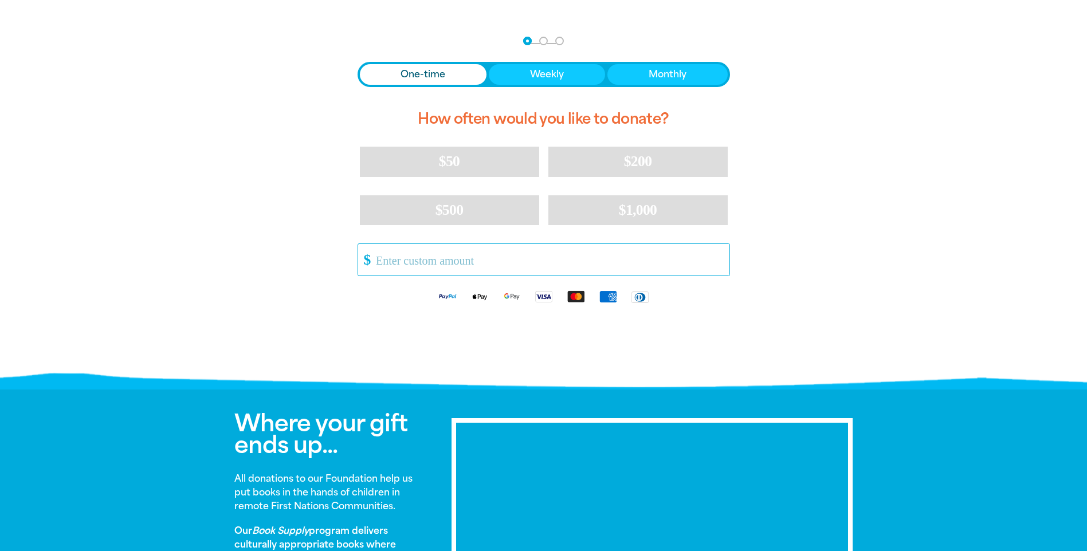
click at [443, 255] on input "Other Amount" at bounding box center [548, 260] width 361 height 32
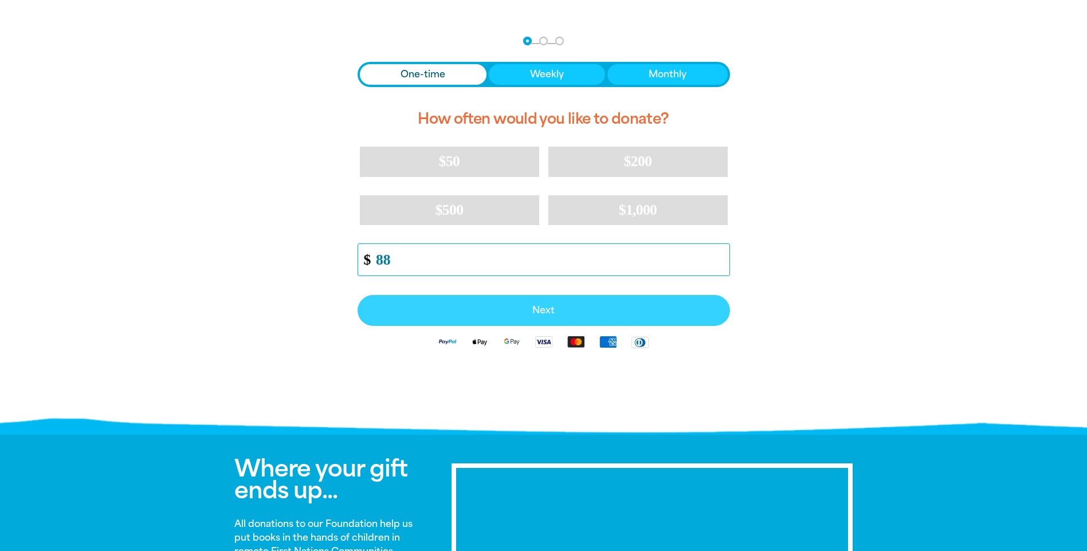
type input "88"
click at [577, 311] on span "Next" at bounding box center [543, 310] width 347 height 9
select select "AU"
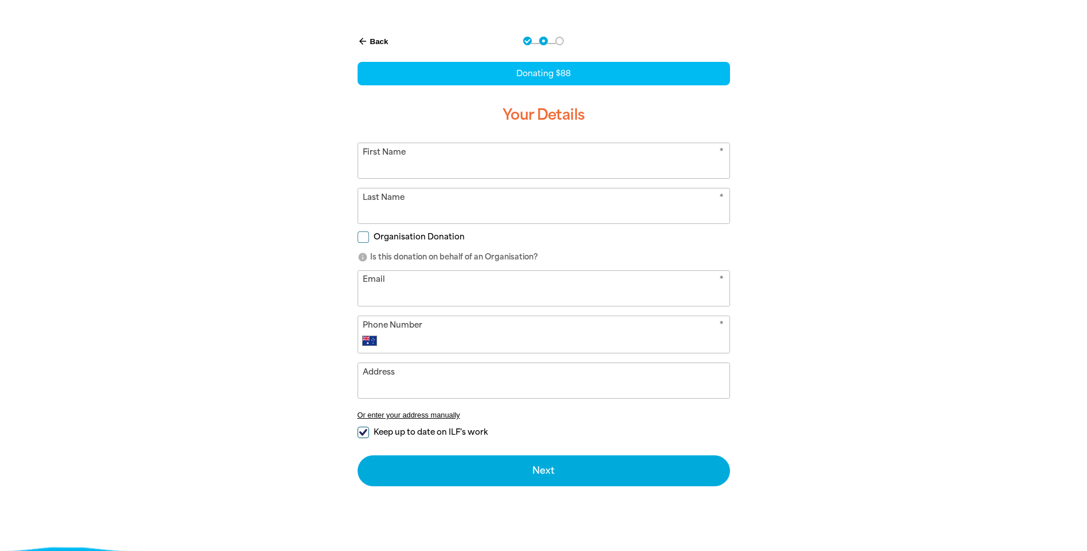
drag, startPoint x: 439, startPoint y: 151, endPoint x: 452, endPoint y: 151, distance: 13.2
click at [439, 151] on input "First Name" at bounding box center [543, 160] width 371 height 35
type input "Cherryanne"
type input "Jayasing"
type input "[EMAIL_ADDRESS][DOMAIN_NAME]"
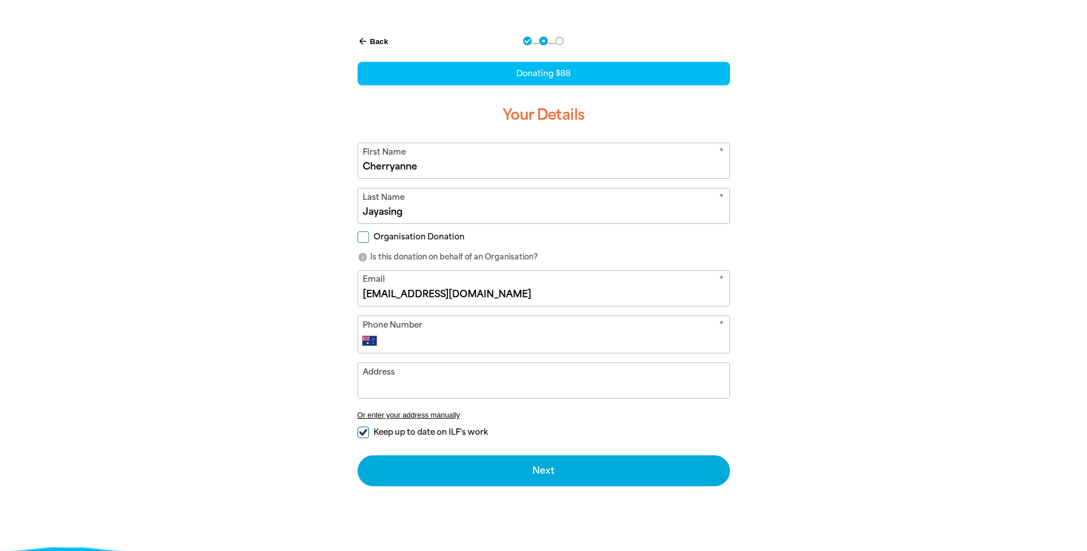
type input "[PHONE_NUMBER]"
type input "[STREET_ADDRESS]"
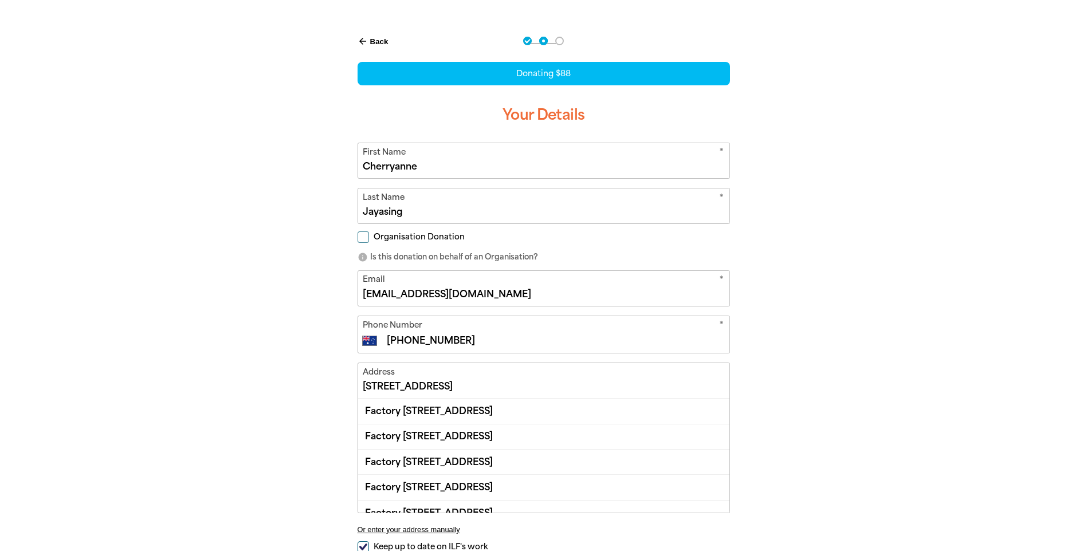
type input "Cherryanne"
click at [925, 144] on div at bounding box center [543, 346] width 1087 height 652
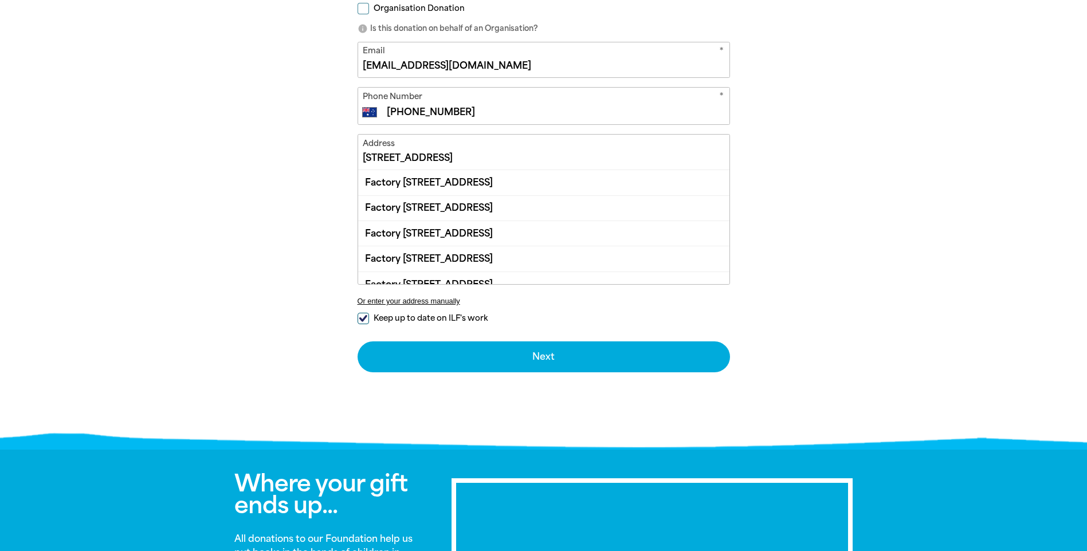
scroll to position [458, 0]
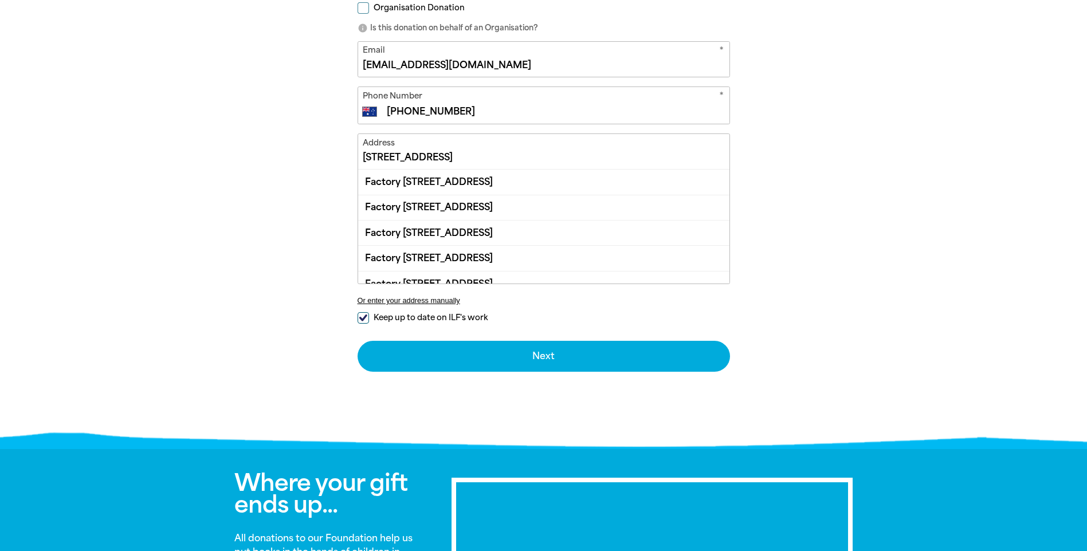
click at [507, 163] on input "[STREET_ADDRESS]" at bounding box center [543, 151] width 371 height 35
click at [553, 156] on input "[STREET_ADDRESS]" at bounding box center [543, 151] width 371 height 35
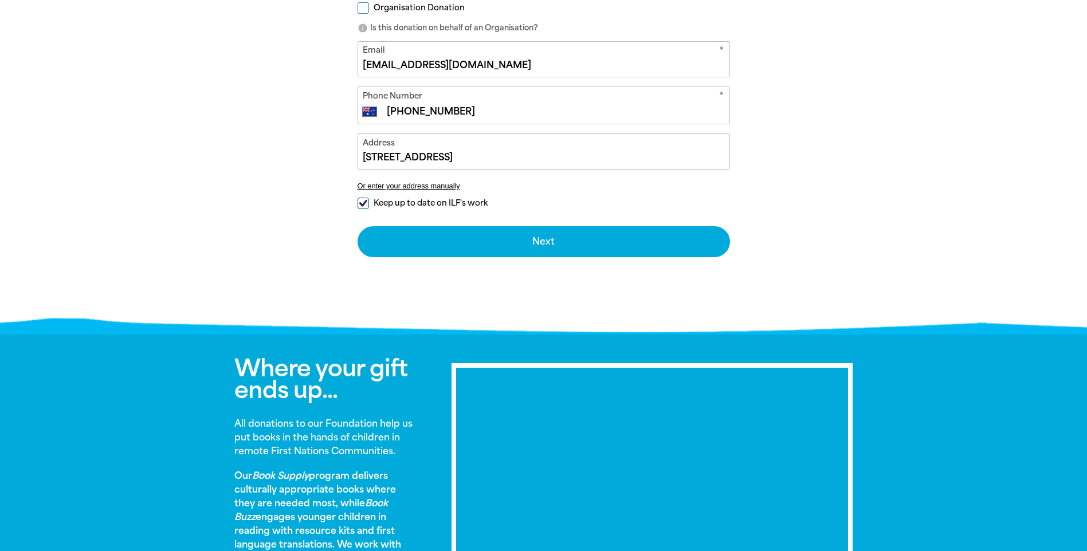
click at [785, 141] on div "arrow_back Back Step 1 Step 2 Step 3 Donating $88 Your Details * First Name [PE…" at bounding box center [543, 60] width 687 height 538
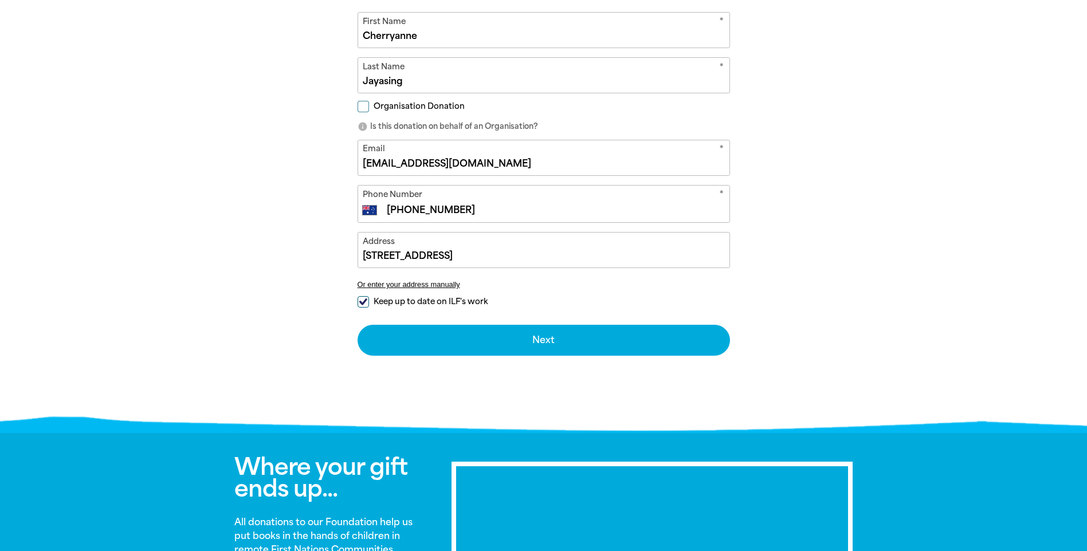
scroll to position [344, 0]
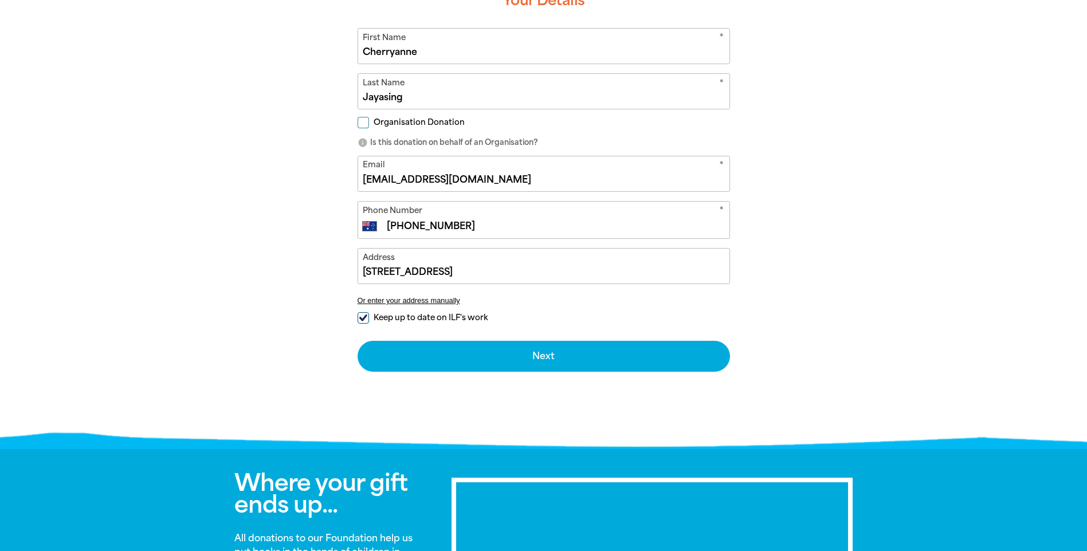
click at [363, 123] on input "Organisation Donation" at bounding box center [362, 122] width 11 height 11
checkbox input "true"
select select "AU"
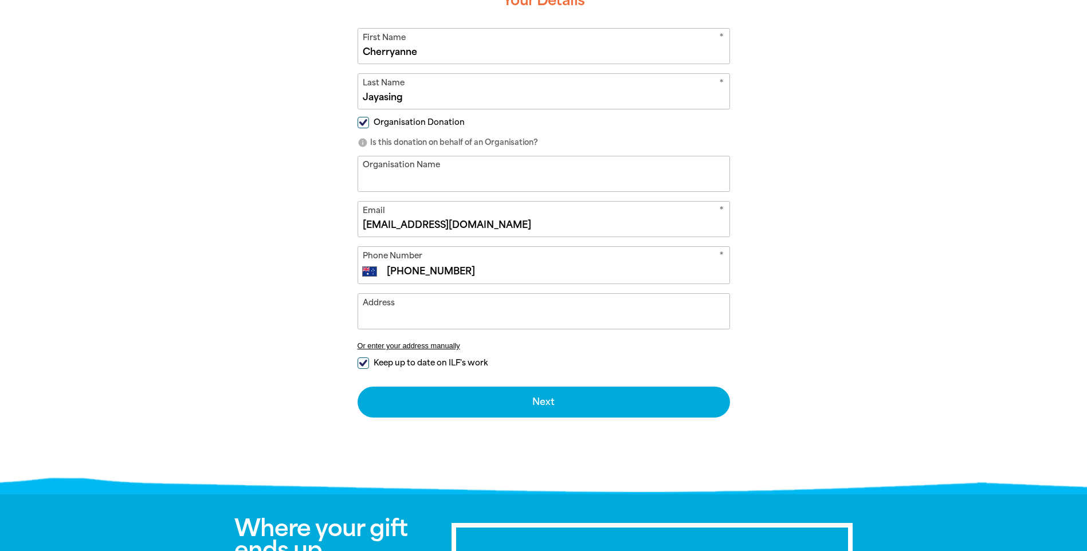
click at [407, 186] on input "Organisation Name" at bounding box center [543, 173] width 371 height 35
type input "Goodstart Early Learning [GEOGRAPHIC_DATA]"
type input "[STREET_ADDRESS]"
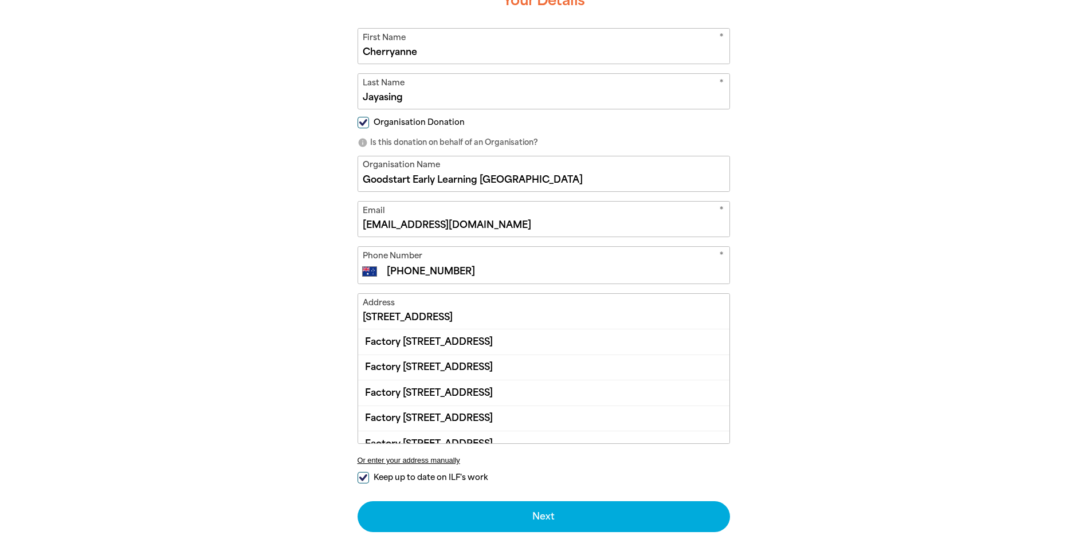
click at [834, 290] on div "arrow_back Back Step 1 Step 2 Step 3 Donating $88 Your Details * First Name [PE…" at bounding box center [543, 254] width 687 height 698
click at [794, 421] on div "arrow_back Back Step 1 Step 2 Step 3 Donating $88 Your Details * First Name [PE…" at bounding box center [543, 254] width 687 height 698
click at [431, 99] on input "Jayasing" at bounding box center [543, 91] width 371 height 35
type input "Jayasingha"
click at [796, 265] on div "arrow_back Back Step 1 Step 2 Step 3 Donating $88 Your Details * First Name [PE…" at bounding box center [543, 254] width 687 height 698
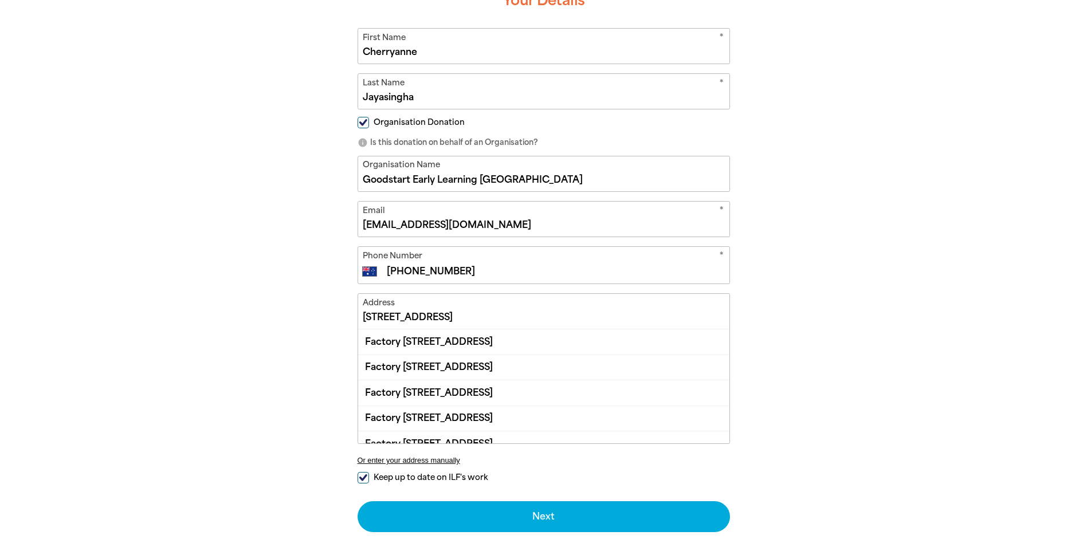
scroll to position [103, 0]
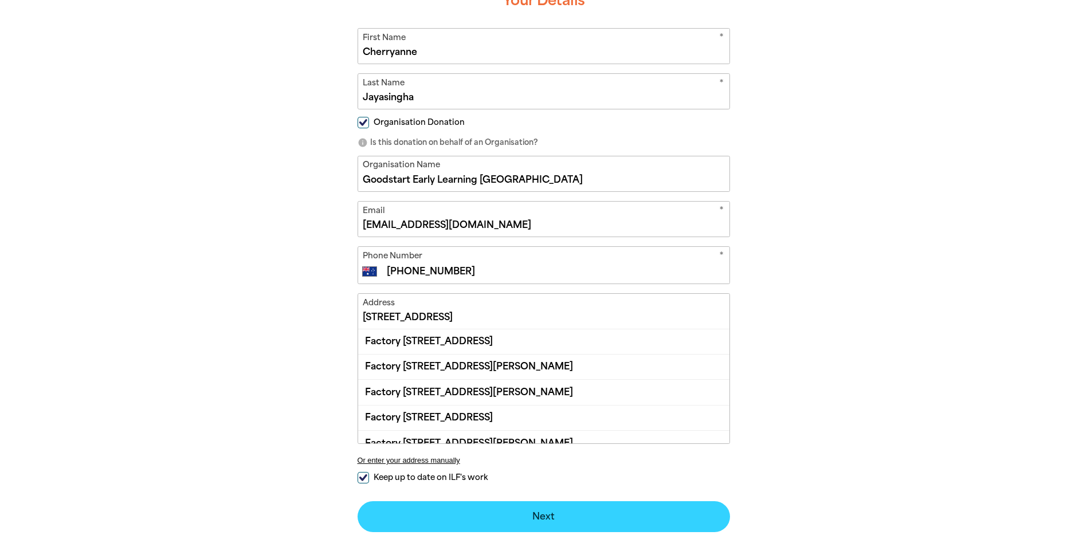
drag, startPoint x: 651, startPoint y: 520, endPoint x: 681, endPoint y: 526, distance: 30.6
click at [651, 519] on button "Next chevron_right" at bounding box center [543, 516] width 372 height 31
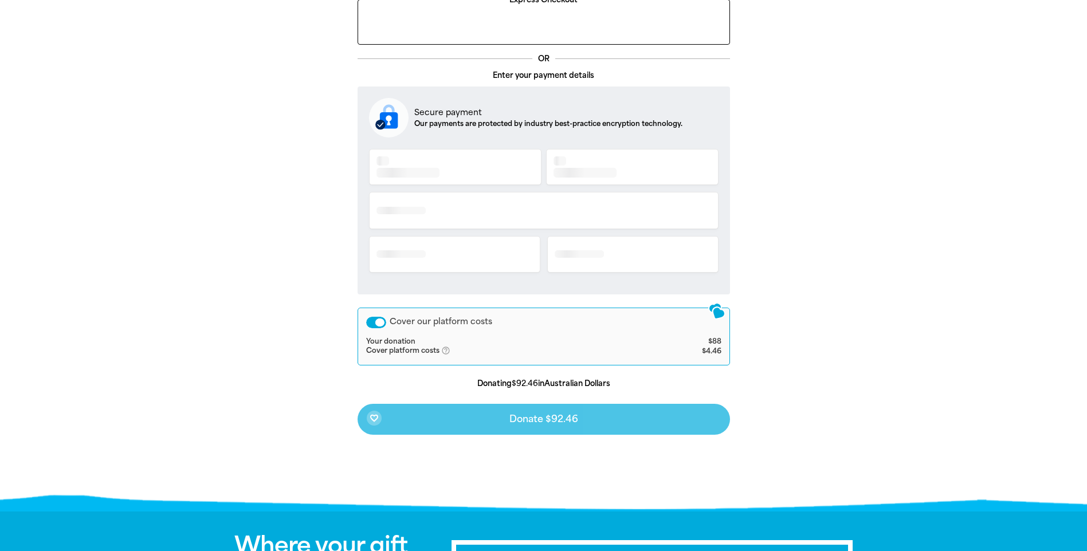
scroll to position [233, 0]
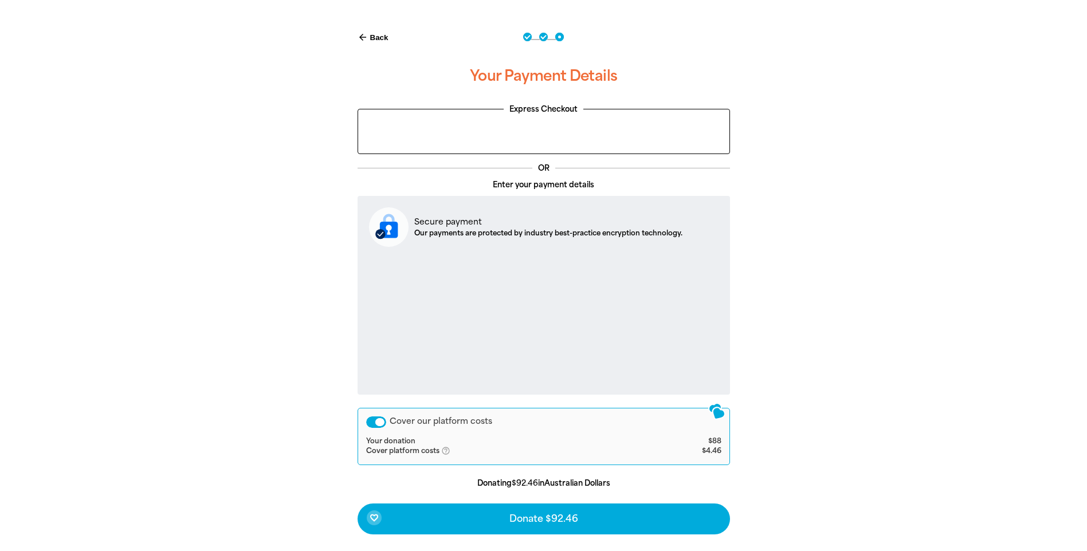
click at [369, 422] on div "Cover our platform costs" at bounding box center [376, 421] width 20 height 11
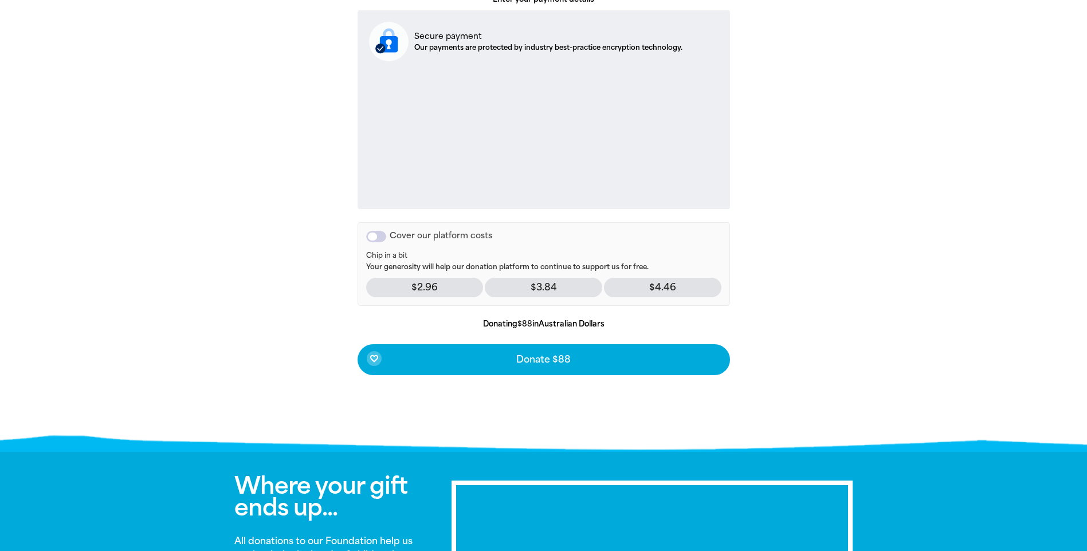
scroll to position [462, 0]
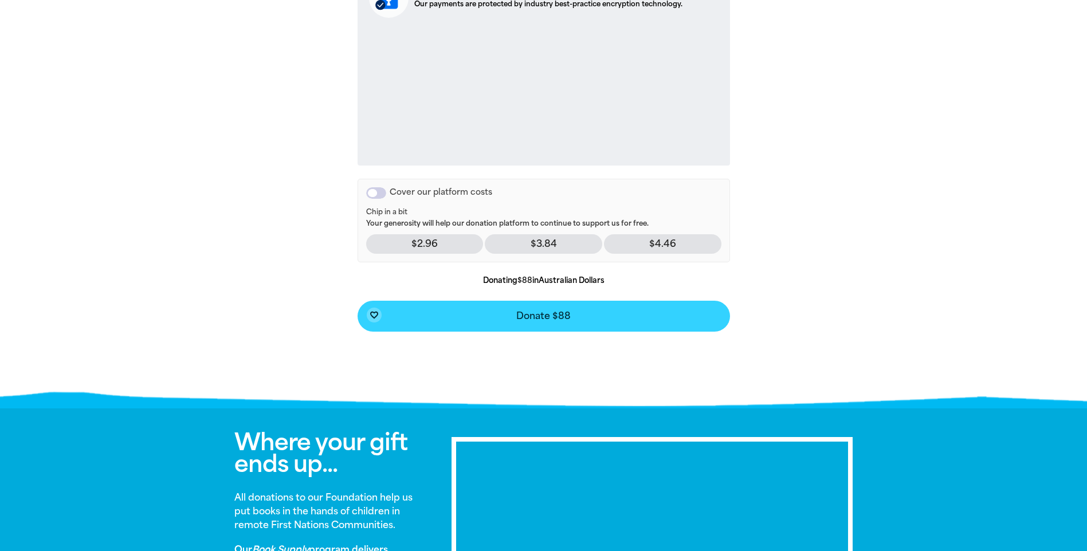
click at [606, 312] on button "favorite_border Donate $88" at bounding box center [543, 316] width 372 height 31
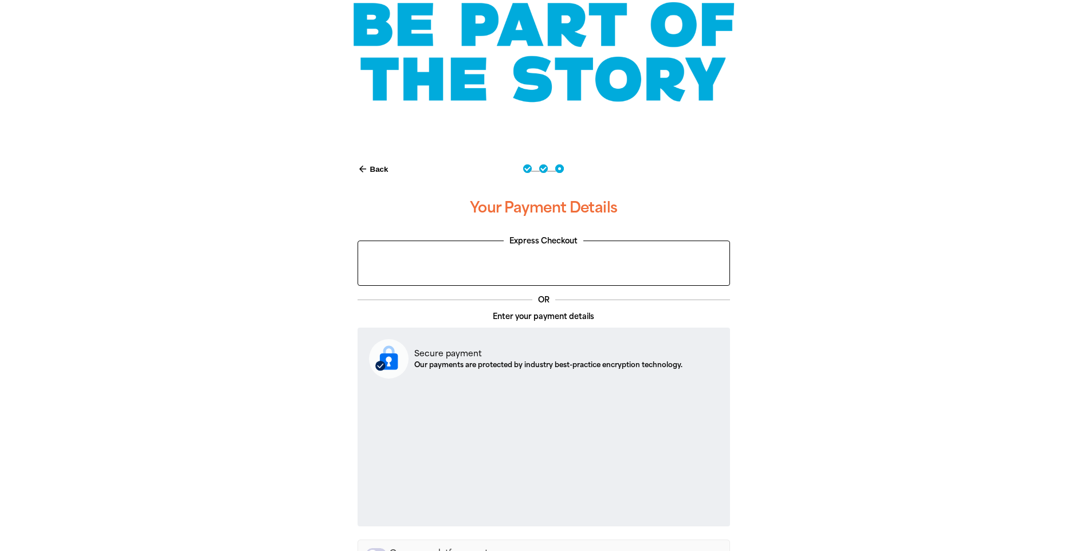
scroll to position [0, 0]
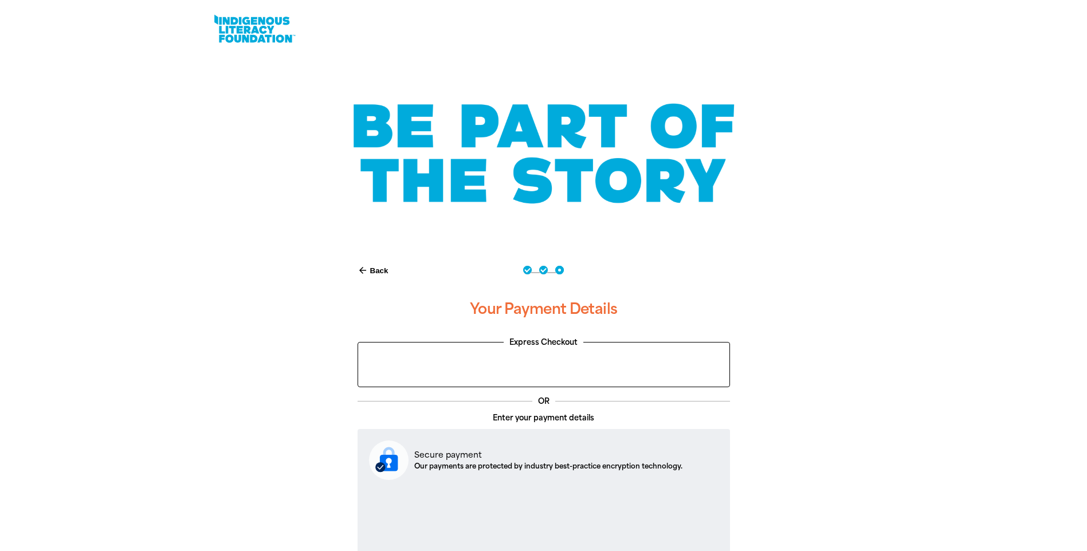
click at [369, 268] on button "arrow_back Back" at bounding box center [373, 270] width 40 height 19
select select "AU"
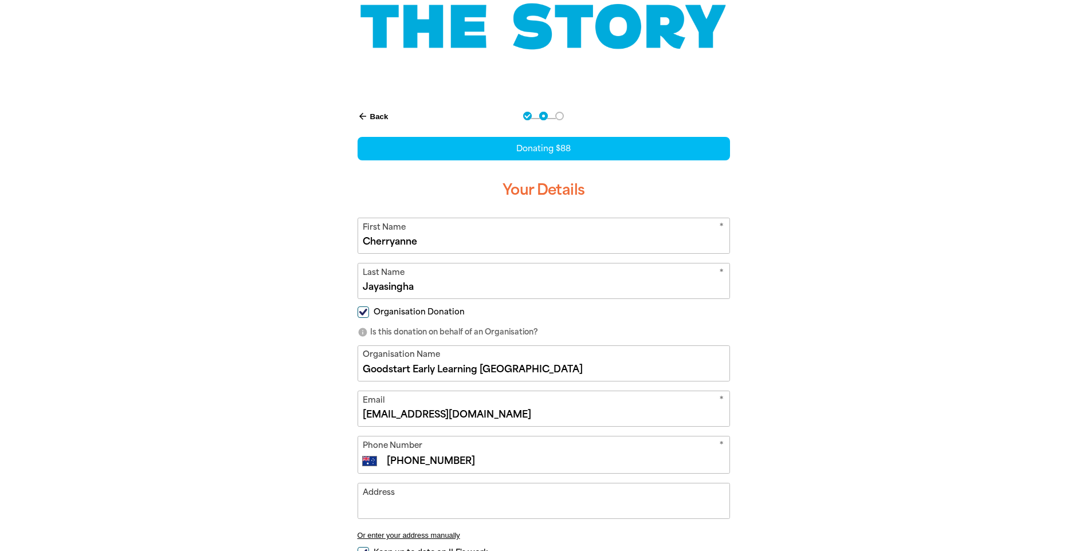
scroll to position [233, 0]
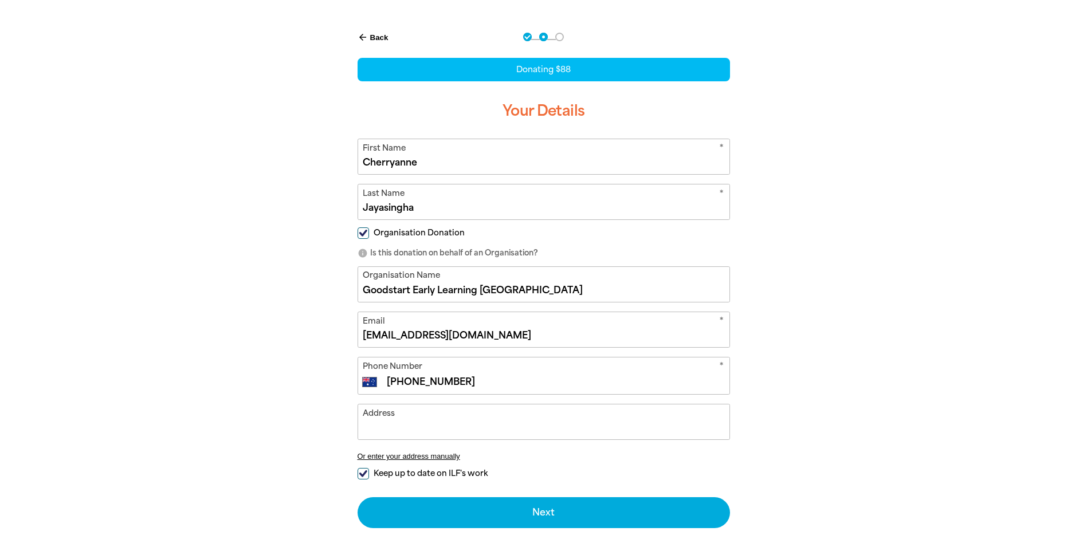
click at [364, 236] on input "Organisation Donation" at bounding box center [362, 232] width 11 height 11
checkbox input "false"
select select "AU"
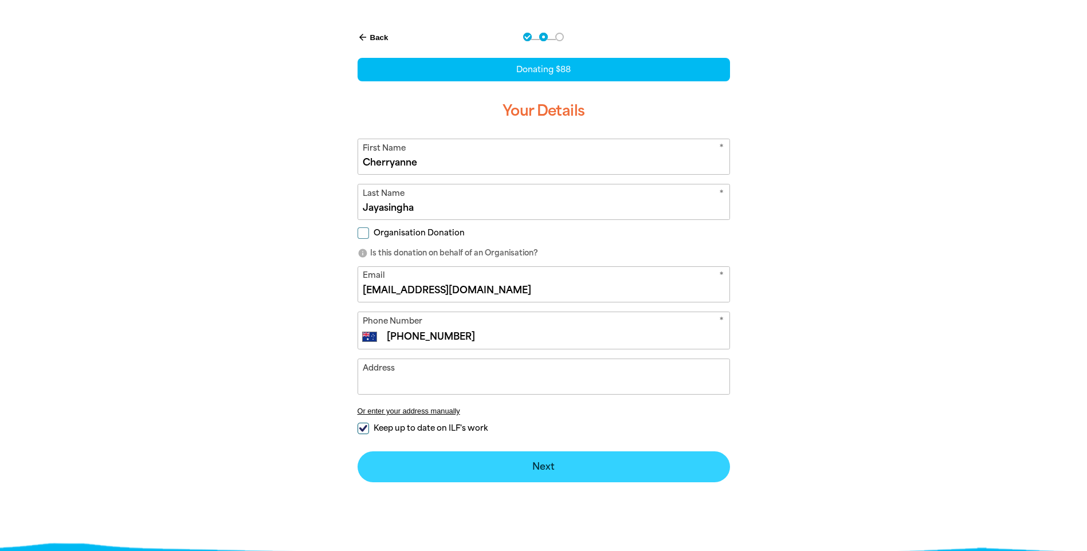
click at [565, 461] on button "Next chevron_right" at bounding box center [543, 466] width 372 height 31
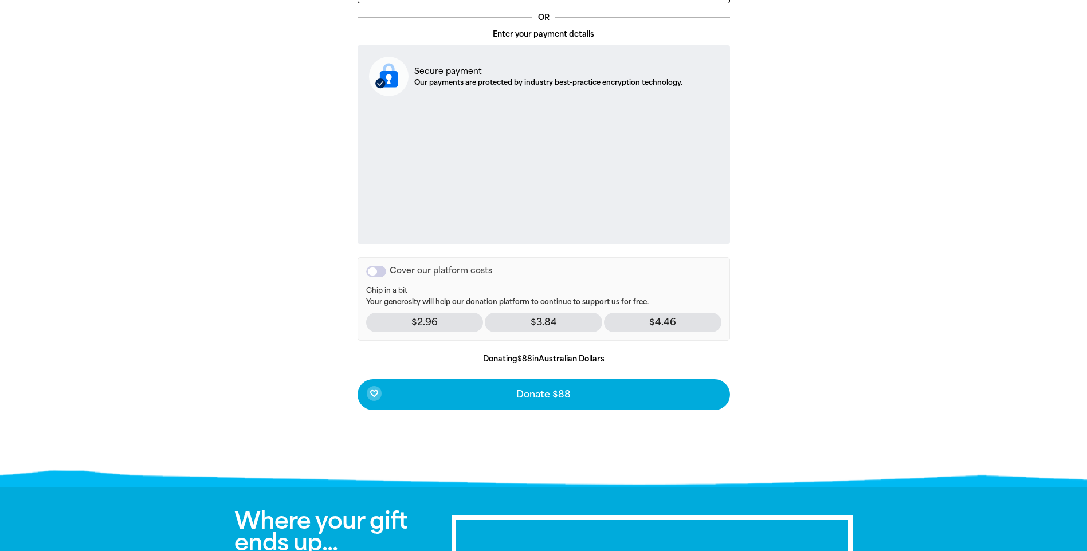
scroll to position [405, 0]
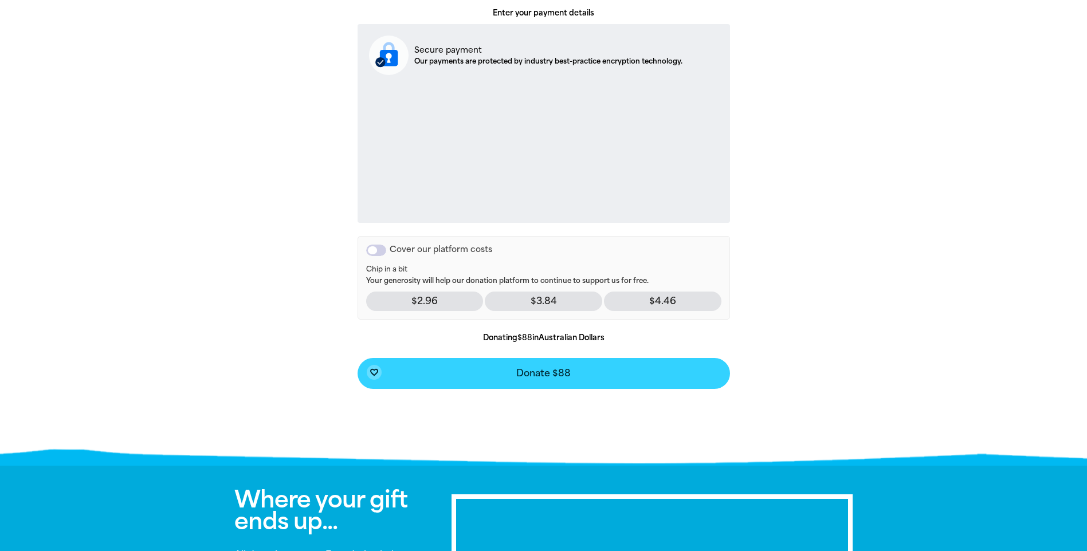
click at [565, 365] on button "favorite_border Donate $88" at bounding box center [543, 373] width 372 height 31
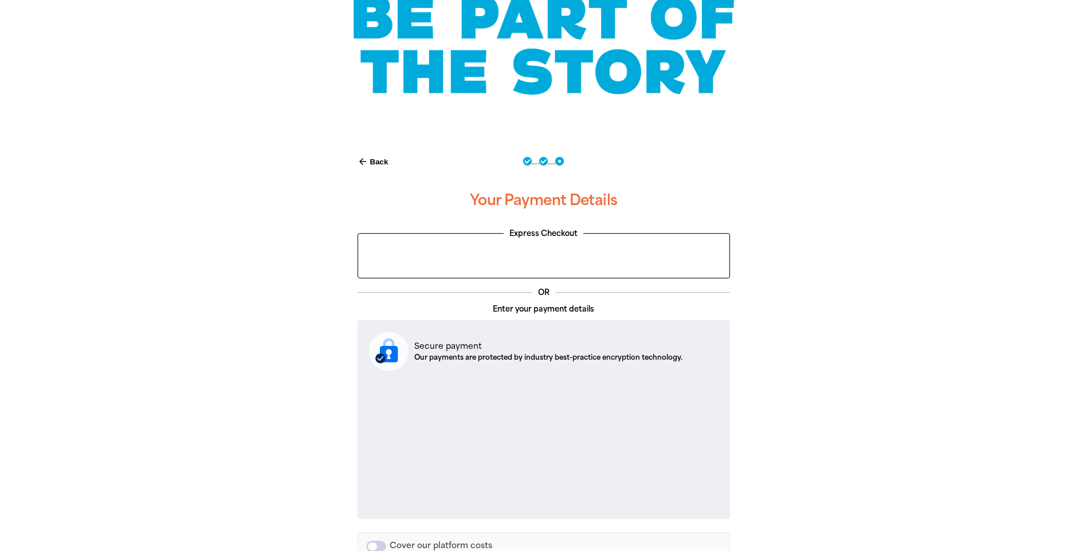
scroll to position [0, 0]
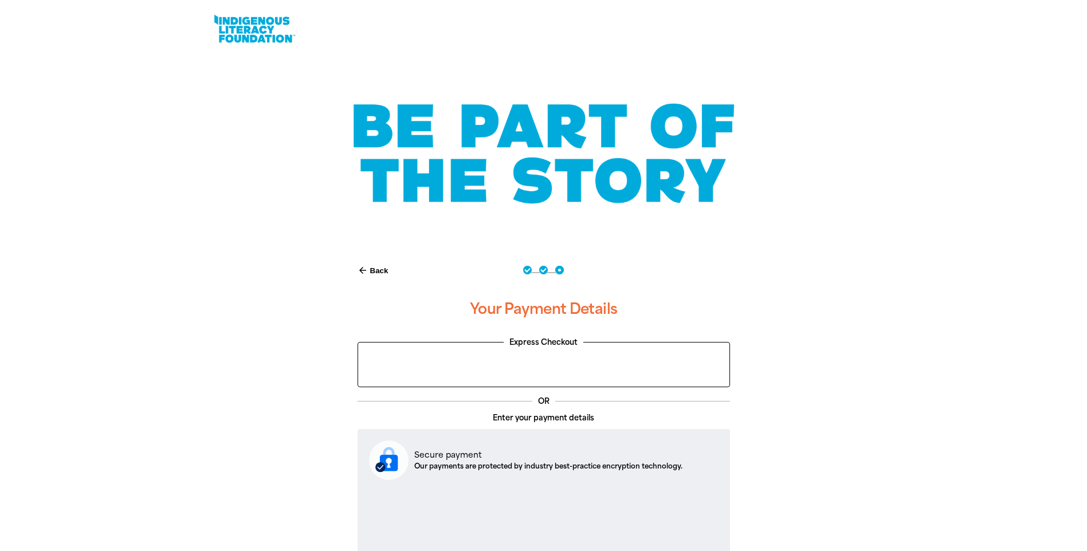
click at [242, 28] on link at bounding box center [254, 28] width 86 height 35
